Goal: Transaction & Acquisition: Purchase product/service

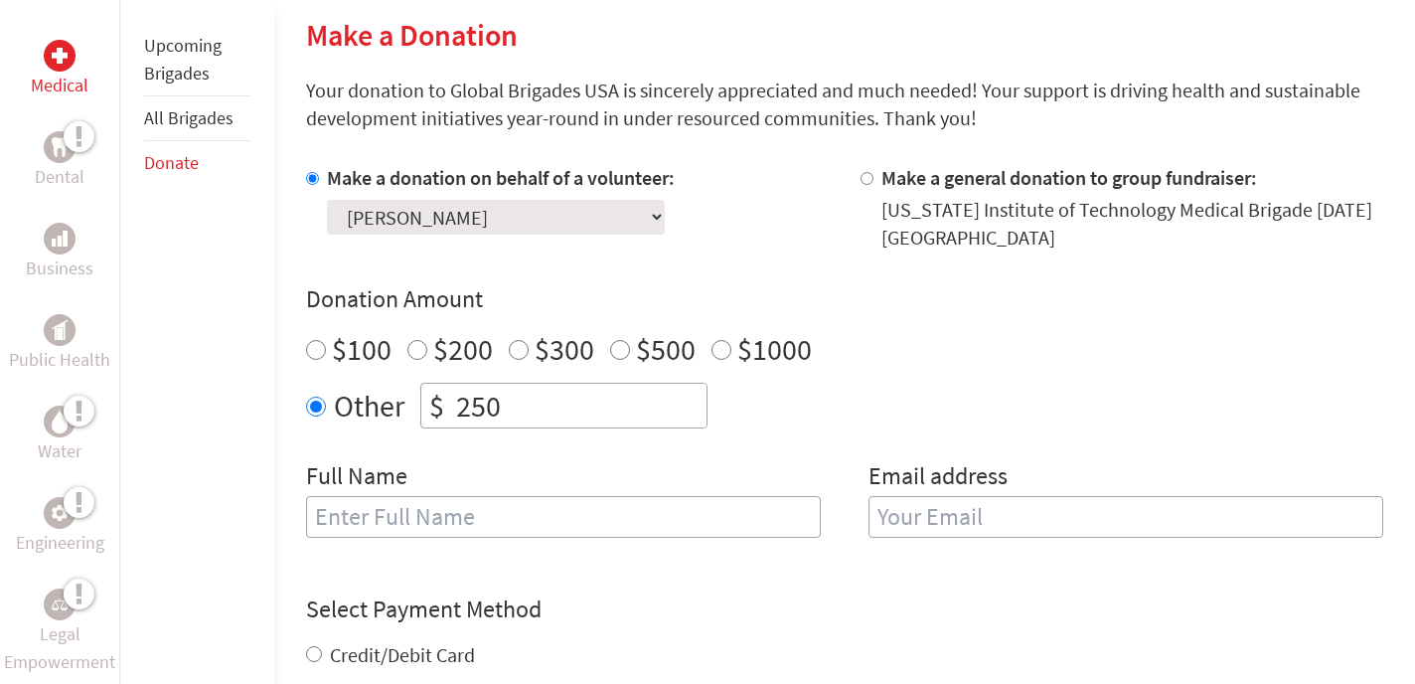
scroll to position [493, 0]
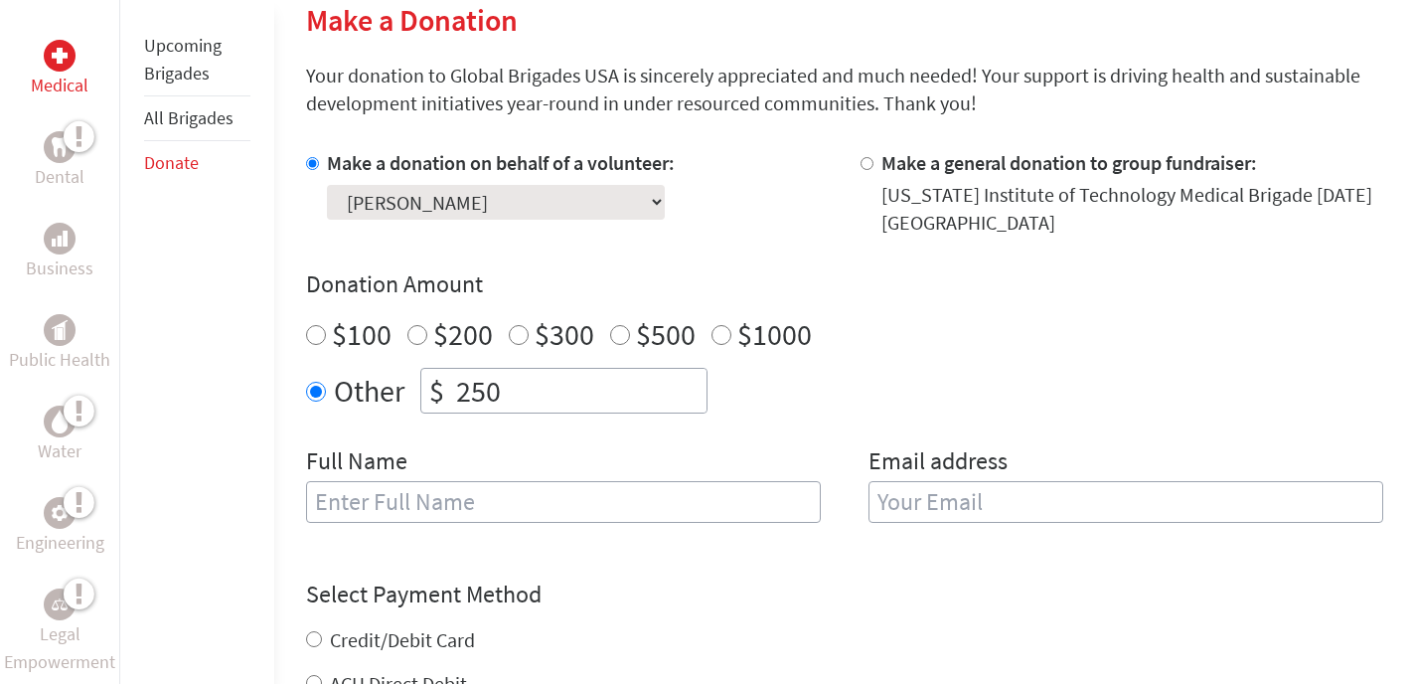
click at [501, 531] on div "Full Name" at bounding box center [563, 495] width 515 height 101
click at [466, 506] on input "text" at bounding box center [563, 502] width 515 height 42
type input "D"
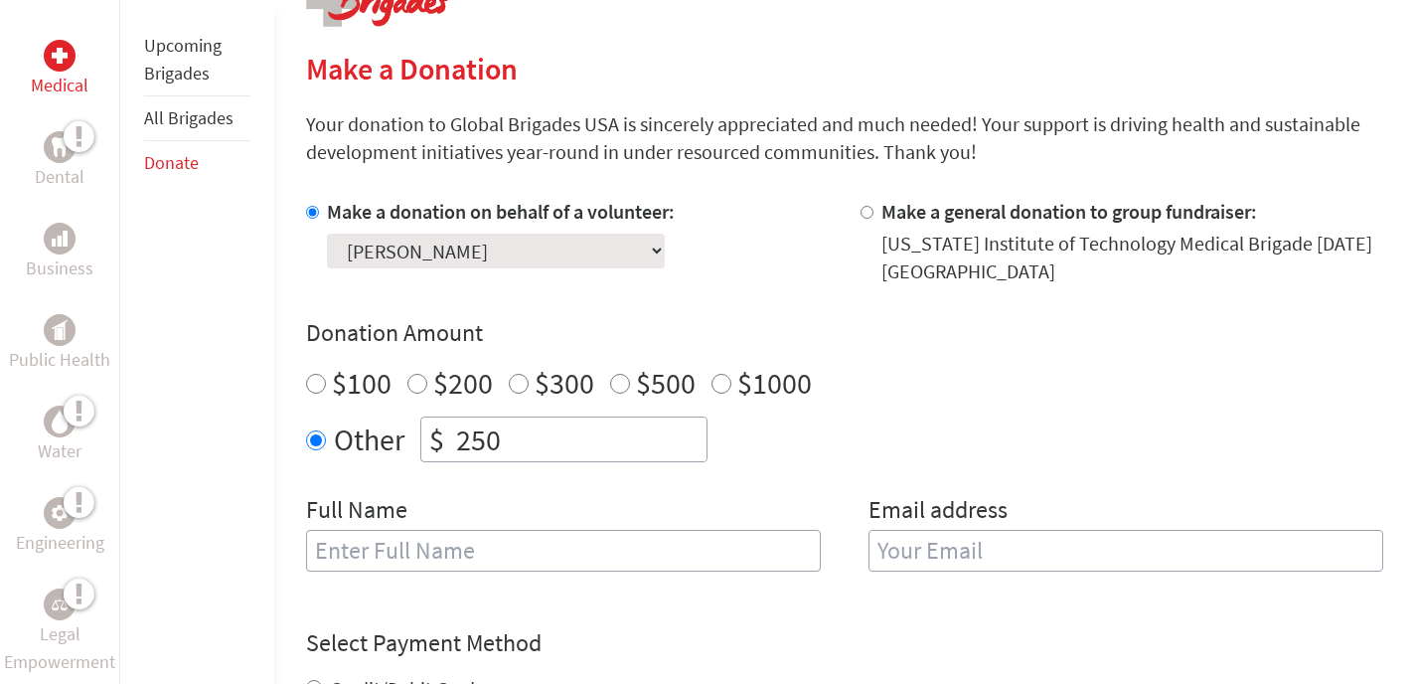
scroll to position [583, 0]
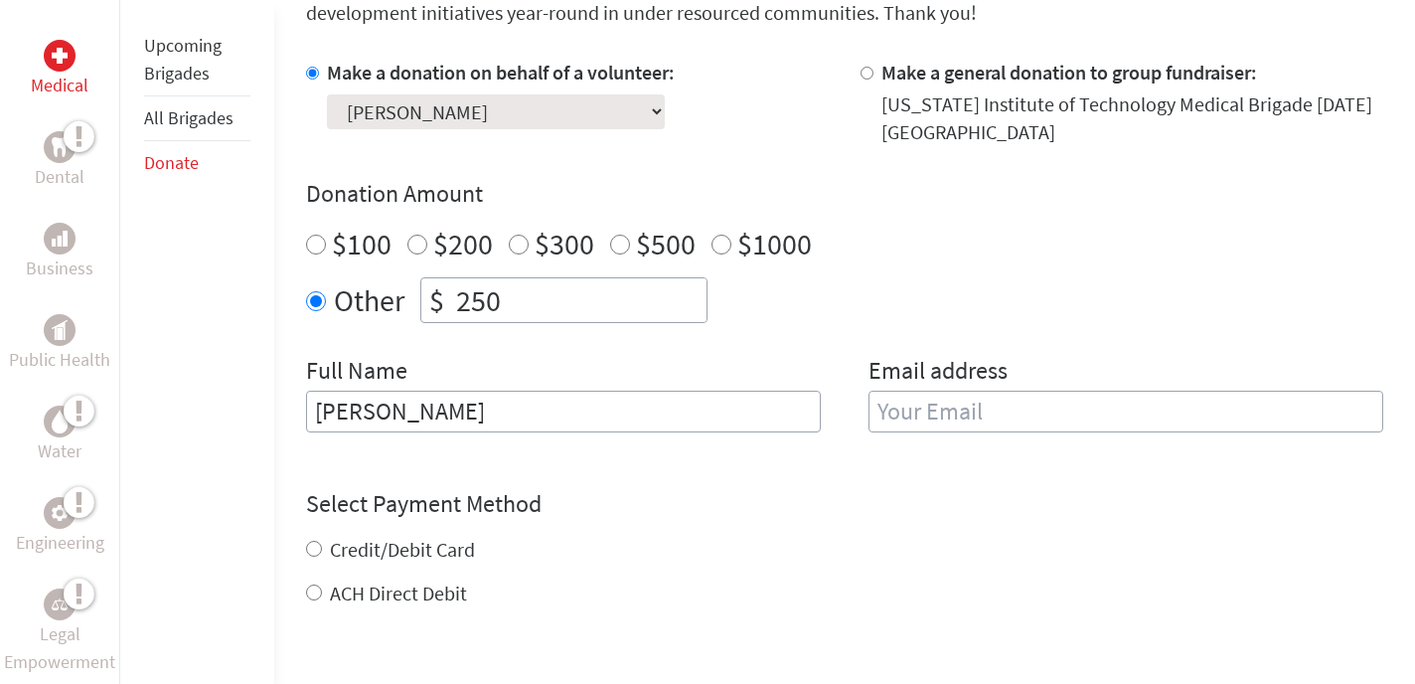
type input "[PERSON_NAME]"
click at [1039, 409] on input "email" at bounding box center [1125, 411] width 515 height 42
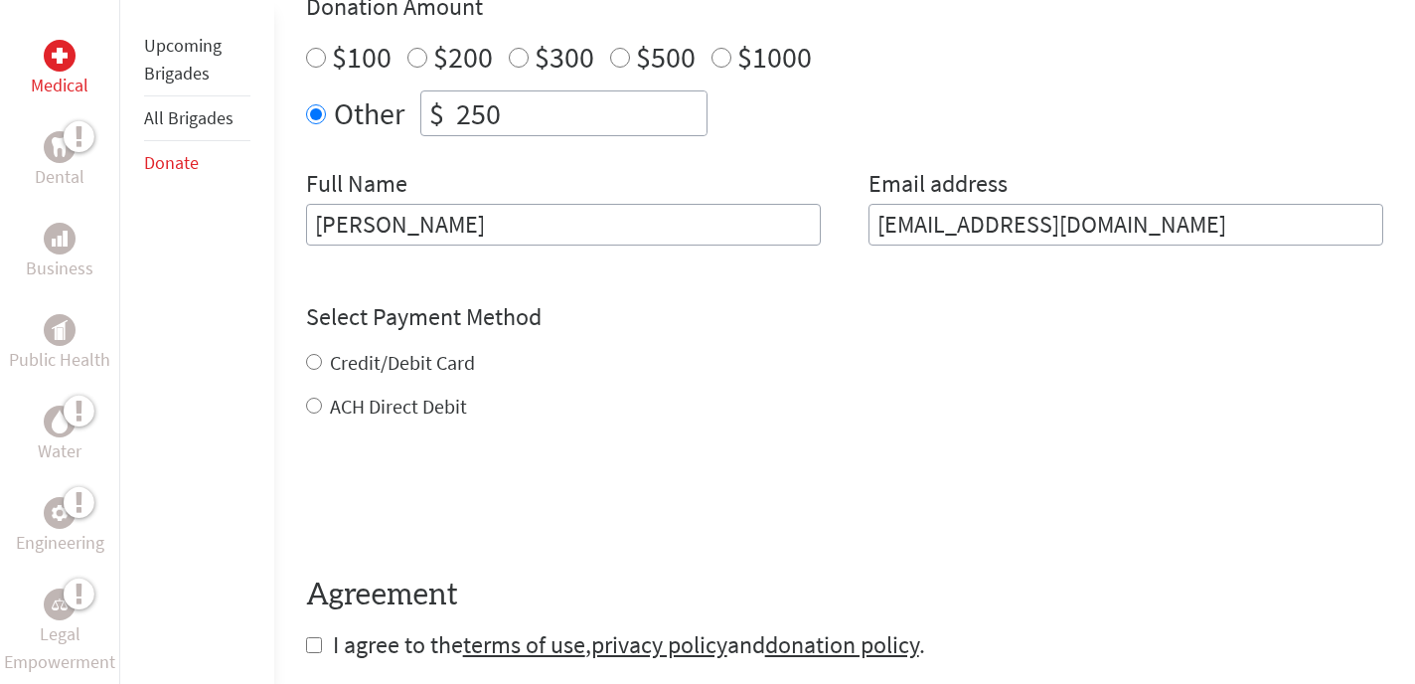
scroll to position [776, 0]
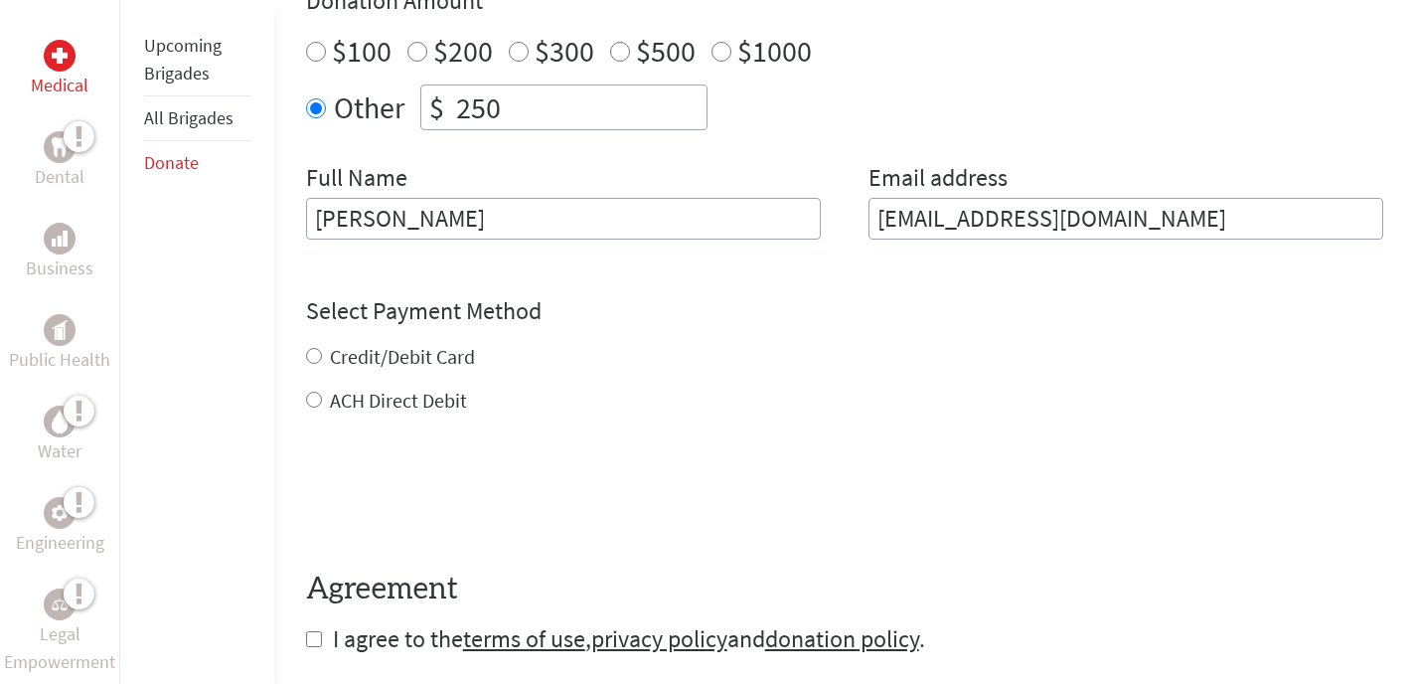
type input "[EMAIL_ADDRESS][DOMAIN_NAME]"
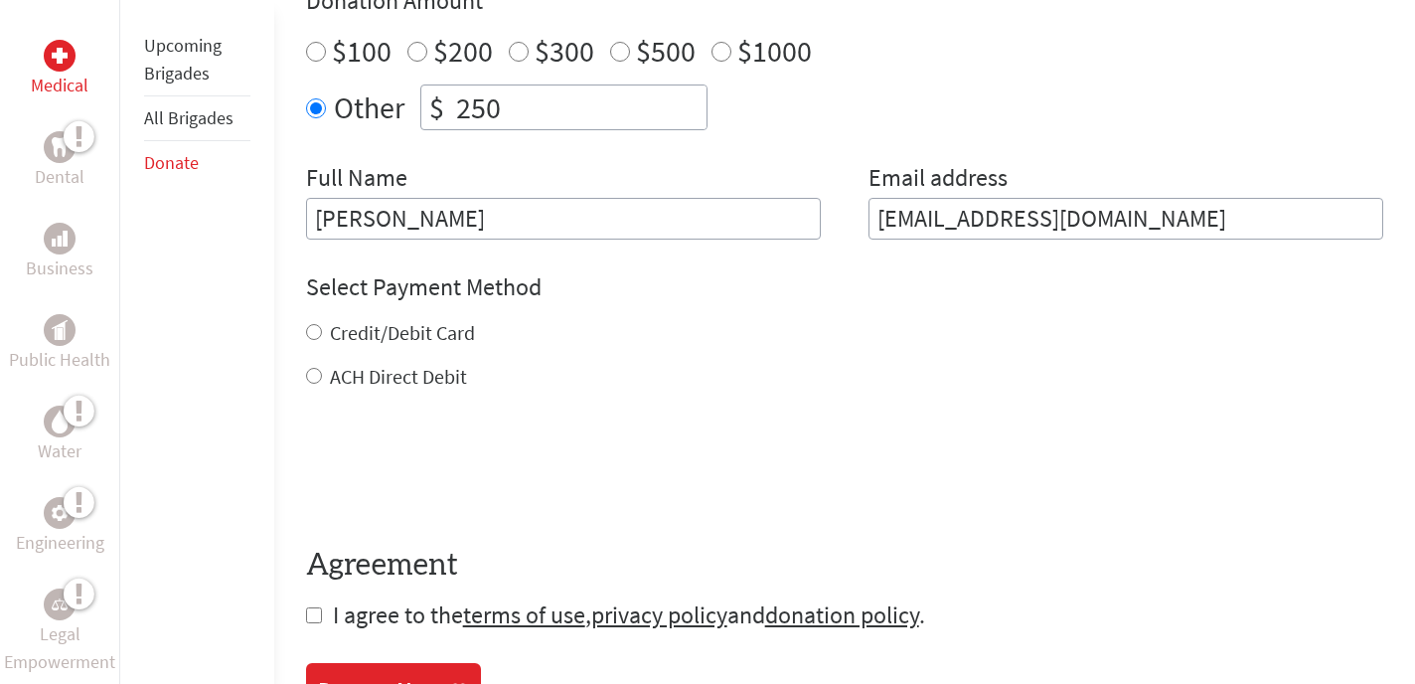
click at [407, 351] on div "Credit/Debit Card ACH Direct Debit" at bounding box center [844, 355] width 1077 height 72
click at [382, 331] on label "Credit/Debit Card" at bounding box center [402, 332] width 145 height 25
click at [322, 331] on input "Credit/Debit Card" at bounding box center [314, 332] width 16 height 16
radio input "true"
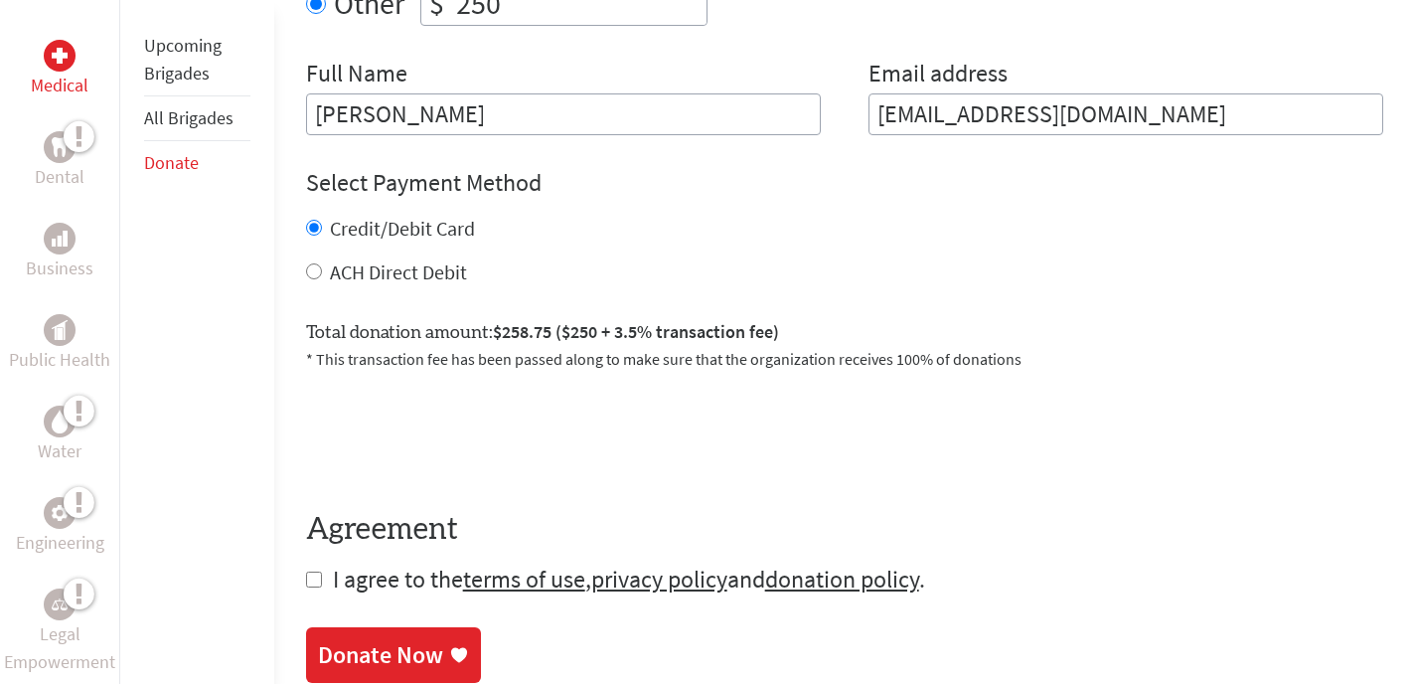
scroll to position [941, 0]
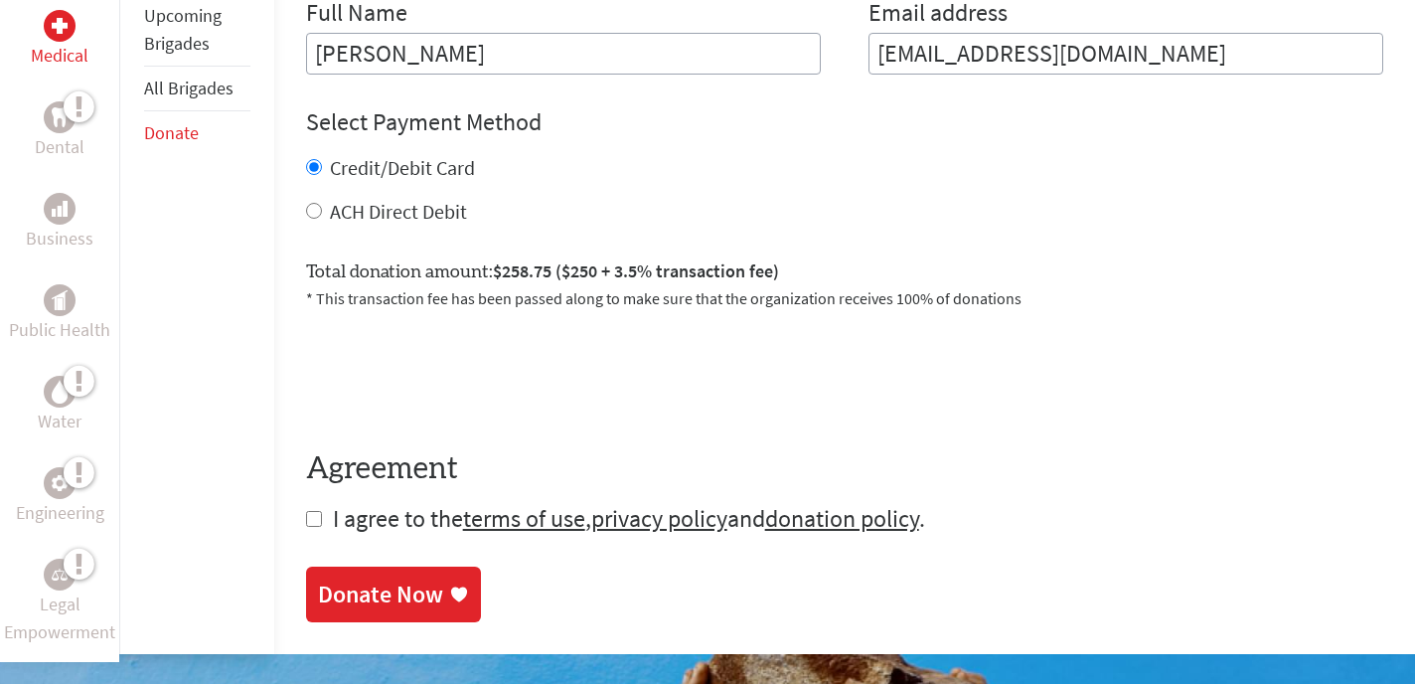
click at [306, 520] on input "checkbox" at bounding box center [314, 519] width 16 height 16
checkbox input "true"
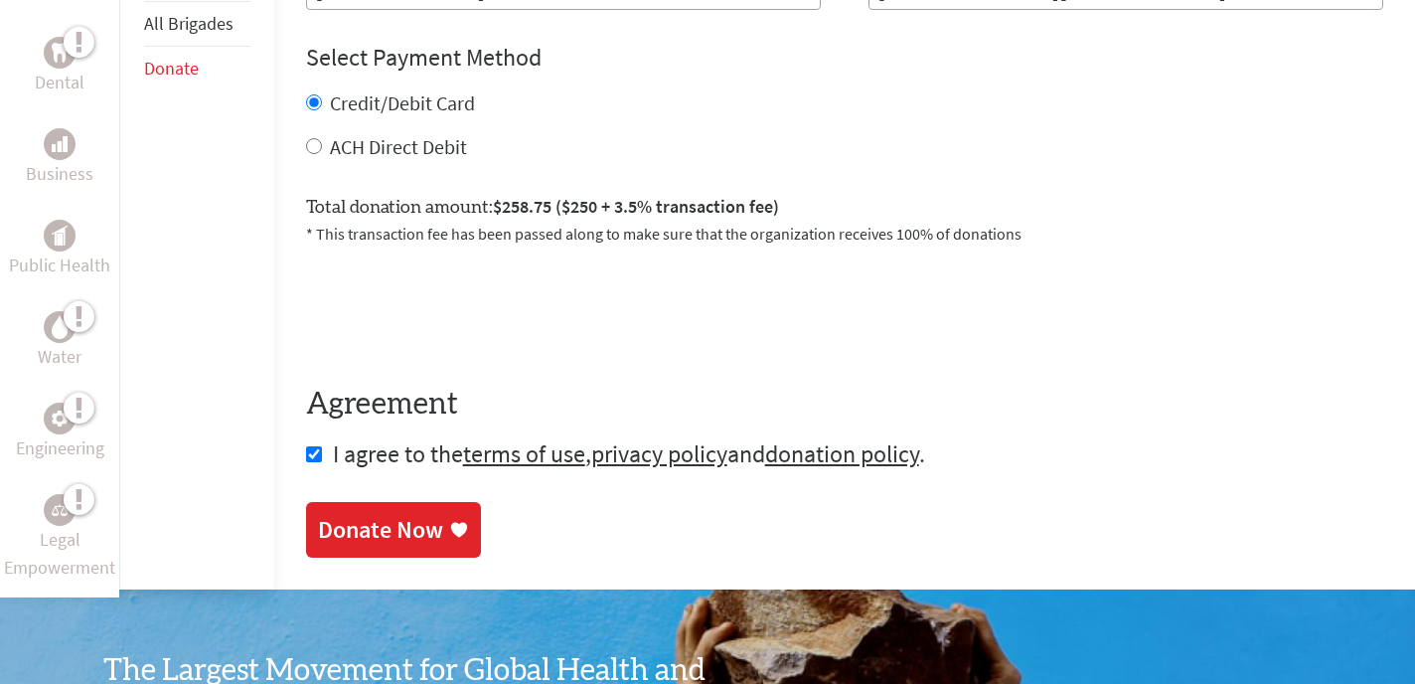
scroll to position [1008, 0]
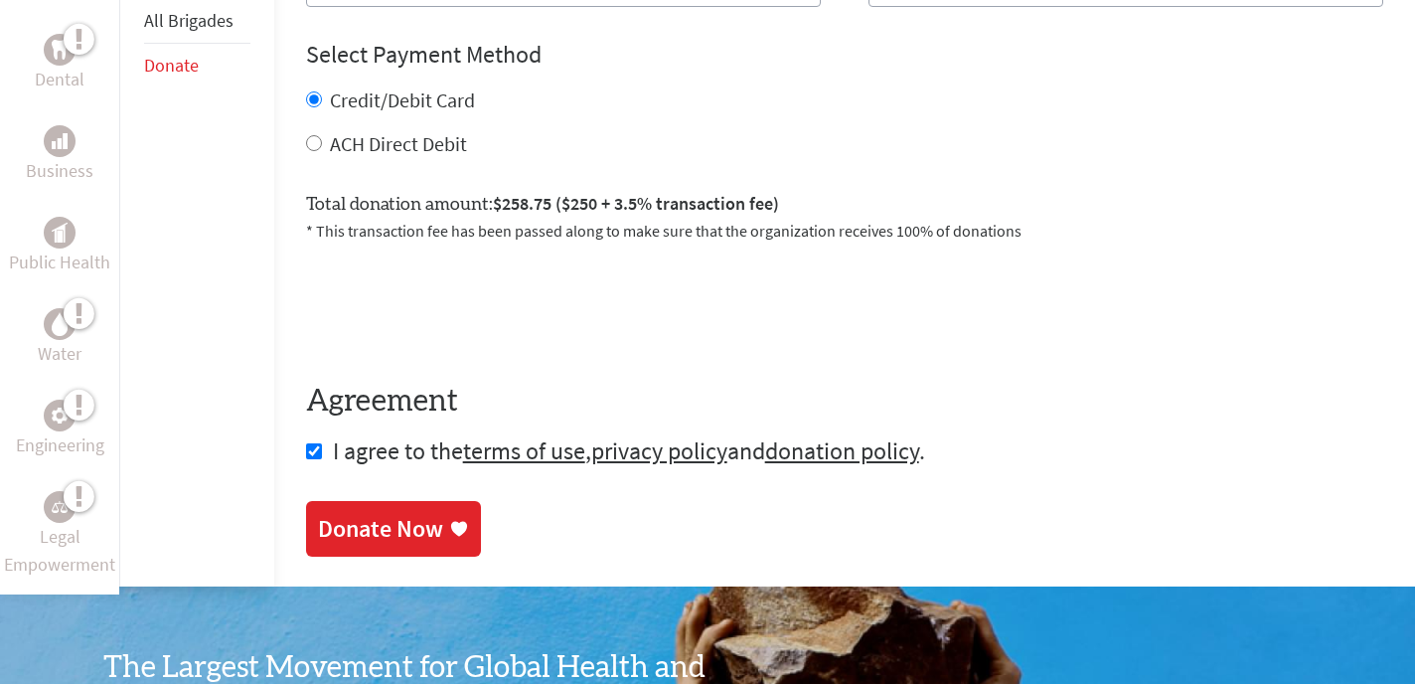
click at [410, 539] on div "Donate Now" at bounding box center [380, 529] width 125 height 32
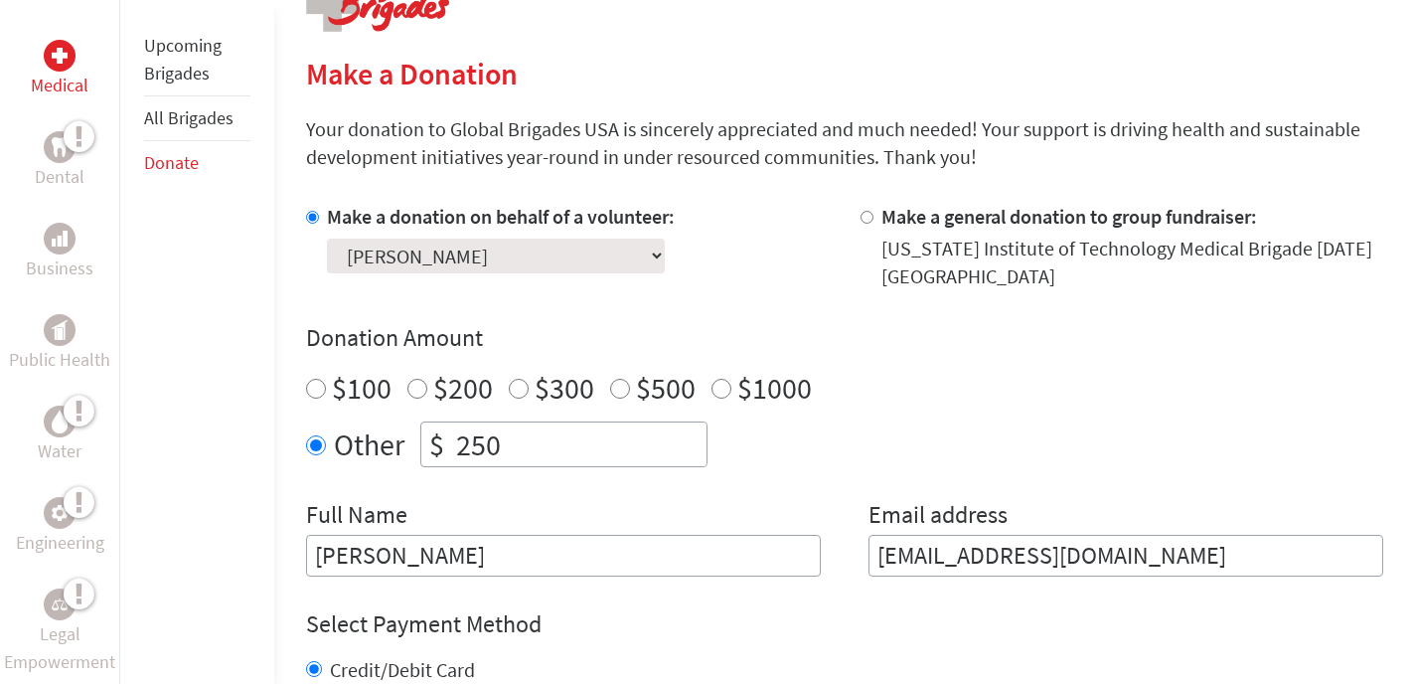
scroll to position [475, 0]
